Goal: Task Accomplishment & Management: Manage account settings

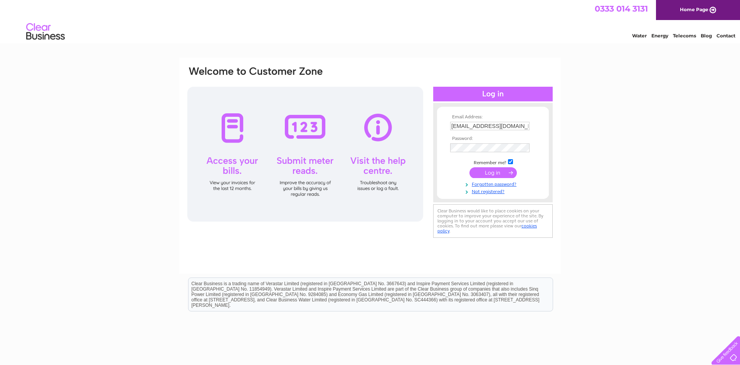
click at [500, 172] on input "submit" at bounding box center [493, 172] width 47 height 11
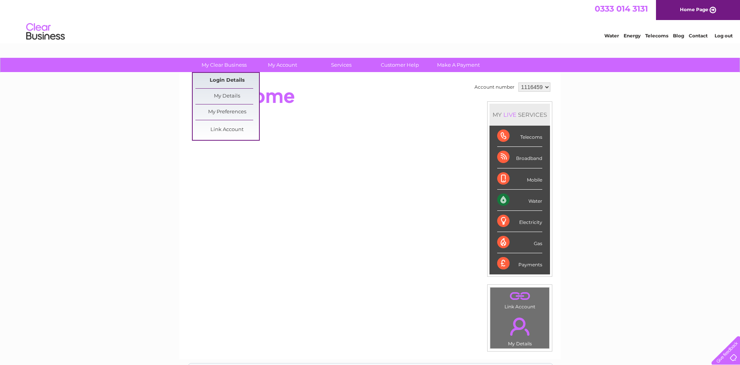
click at [234, 74] on link "Login Details" at bounding box center [227, 80] width 64 height 15
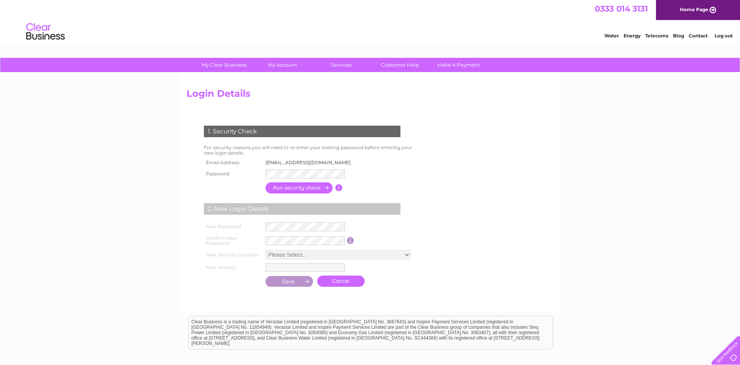
click at [285, 186] on input "button" at bounding box center [300, 187] width 68 height 11
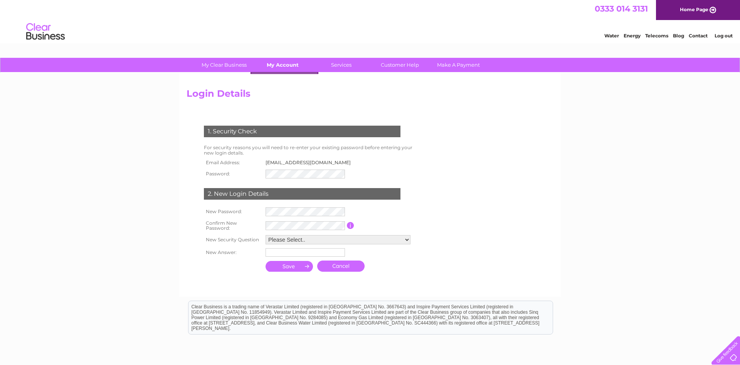
click at [292, 67] on link "My Account" at bounding box center [283, 65] width 64 height 14
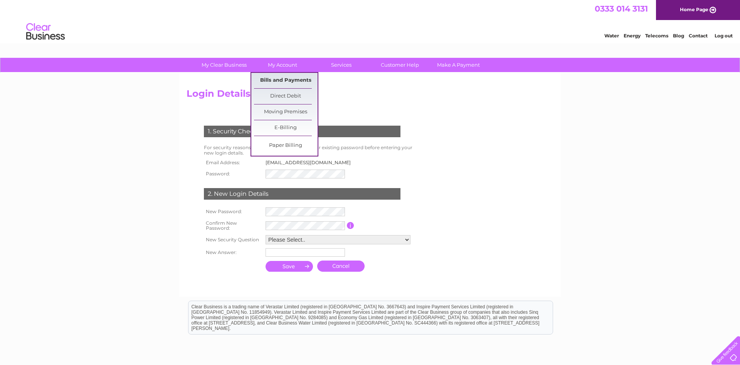
click at [294, 79] on link "Bills and Payments" at bounding box center [286, 80] width 64 height 15
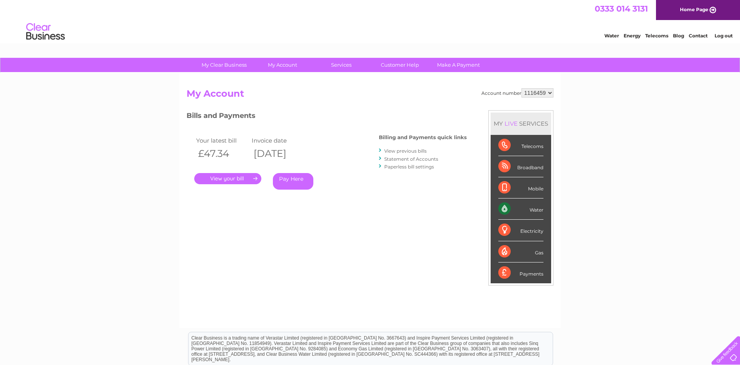
click at [243, 179] on link "." at bounding box center [227, 178] width 67 height 11
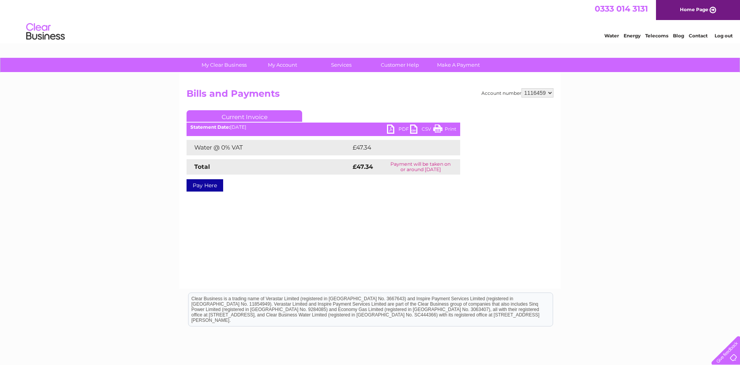
click at [395, 127] on link "PDF" at bounding box center [398, 130] width 23 height 11
